Goal: Information Seeking & Learning: Learn about a topic

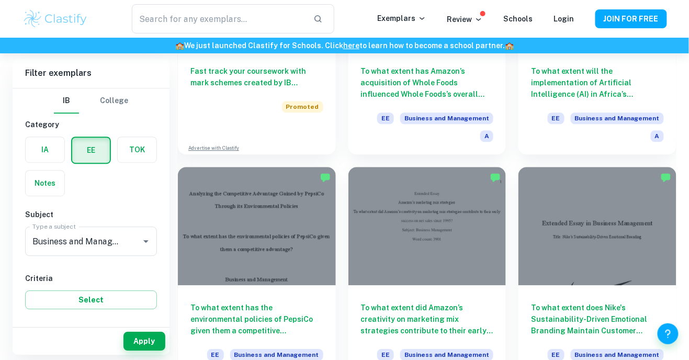
scroll to position [674, 0]
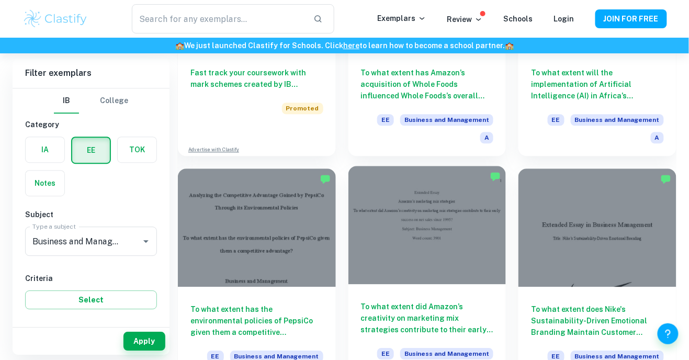
click at [412, 206] on div at bounding box center [427, 225] width 158 height 118
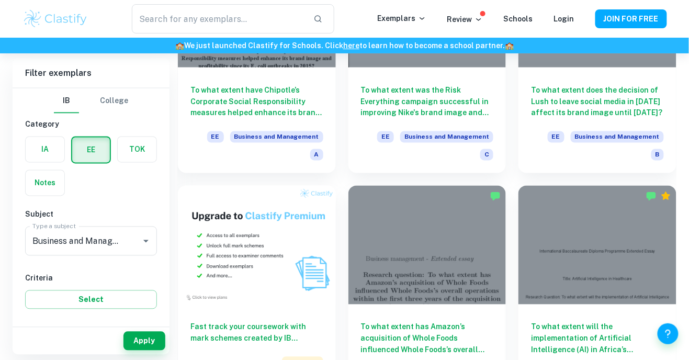
scroll to position [393, 0]
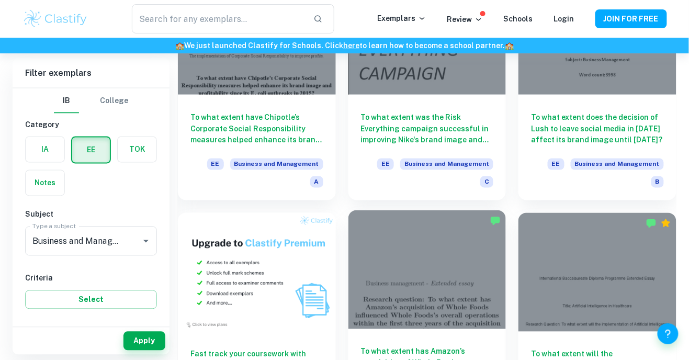
click at [446, 274] on div at bounding box center [427, 269] width 158 height 118
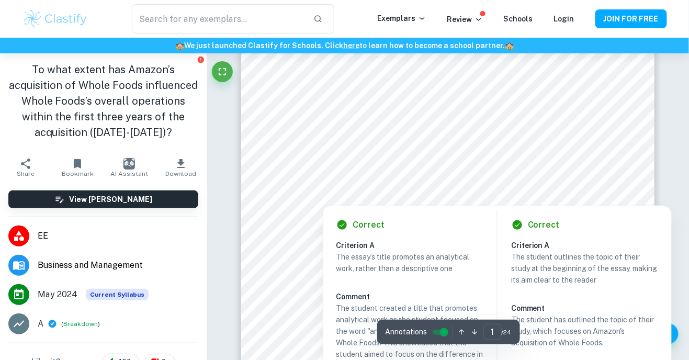
scroll to position [180, 0]
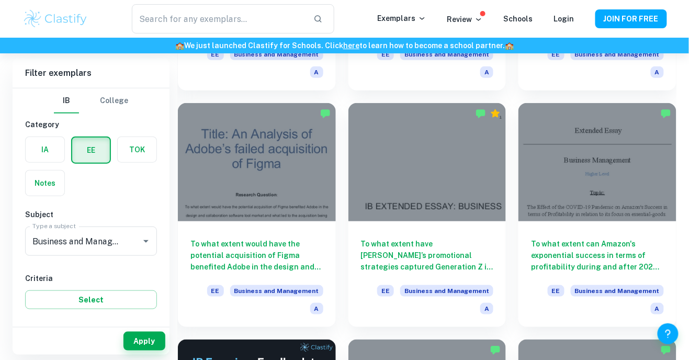
scroll to position [1214, 0]
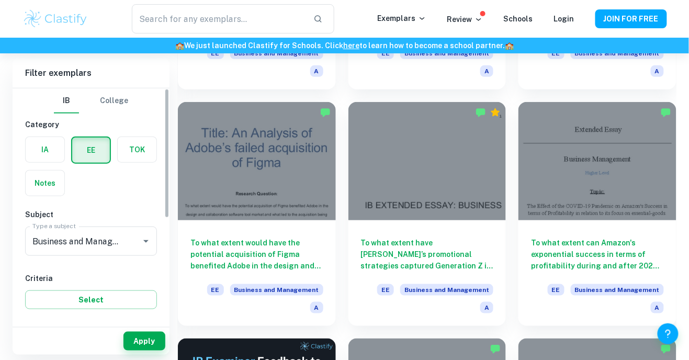
click at [41, 352] on input "A" at bounding box center [42, 350] width 21 height 21
checkbox input "true"
click at [137, 351] on button "Apply" at bounding box center [144, 341] width 42 height 19
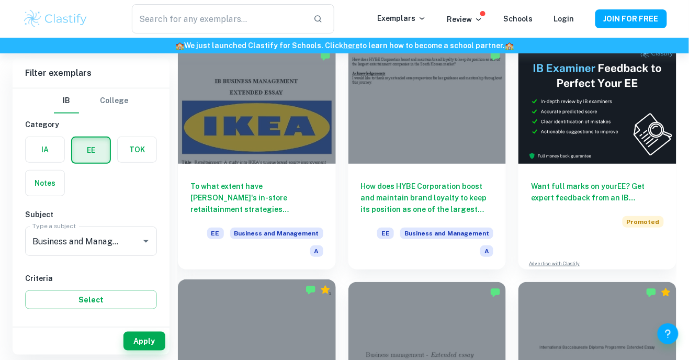
scroll to position [0, 0]
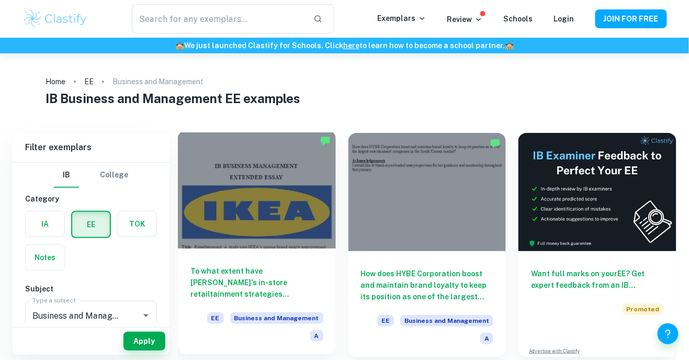
click at [253, 200] on div at bounding box center [257, 189] width 158 height 118
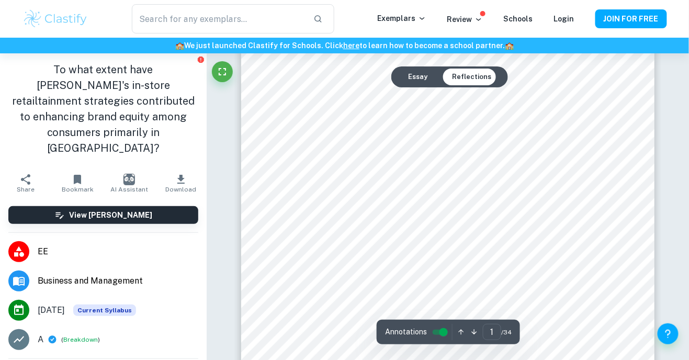
scroll to position [135, 0]
